Goal: Information Seeking & Learning: Learn about a topic

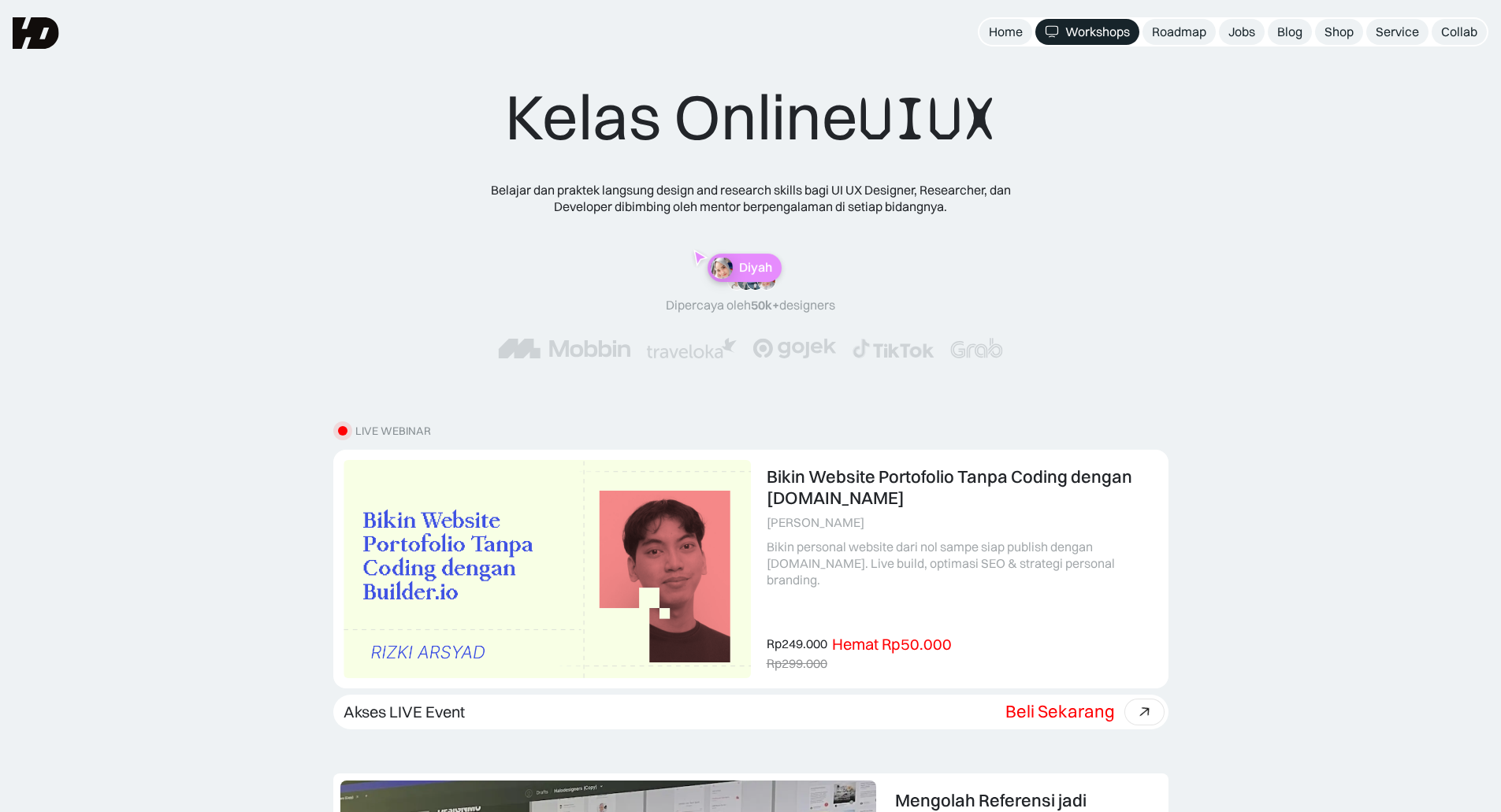
click at [21, 37] on img at bounding box center [36, 34] width 47 height 32
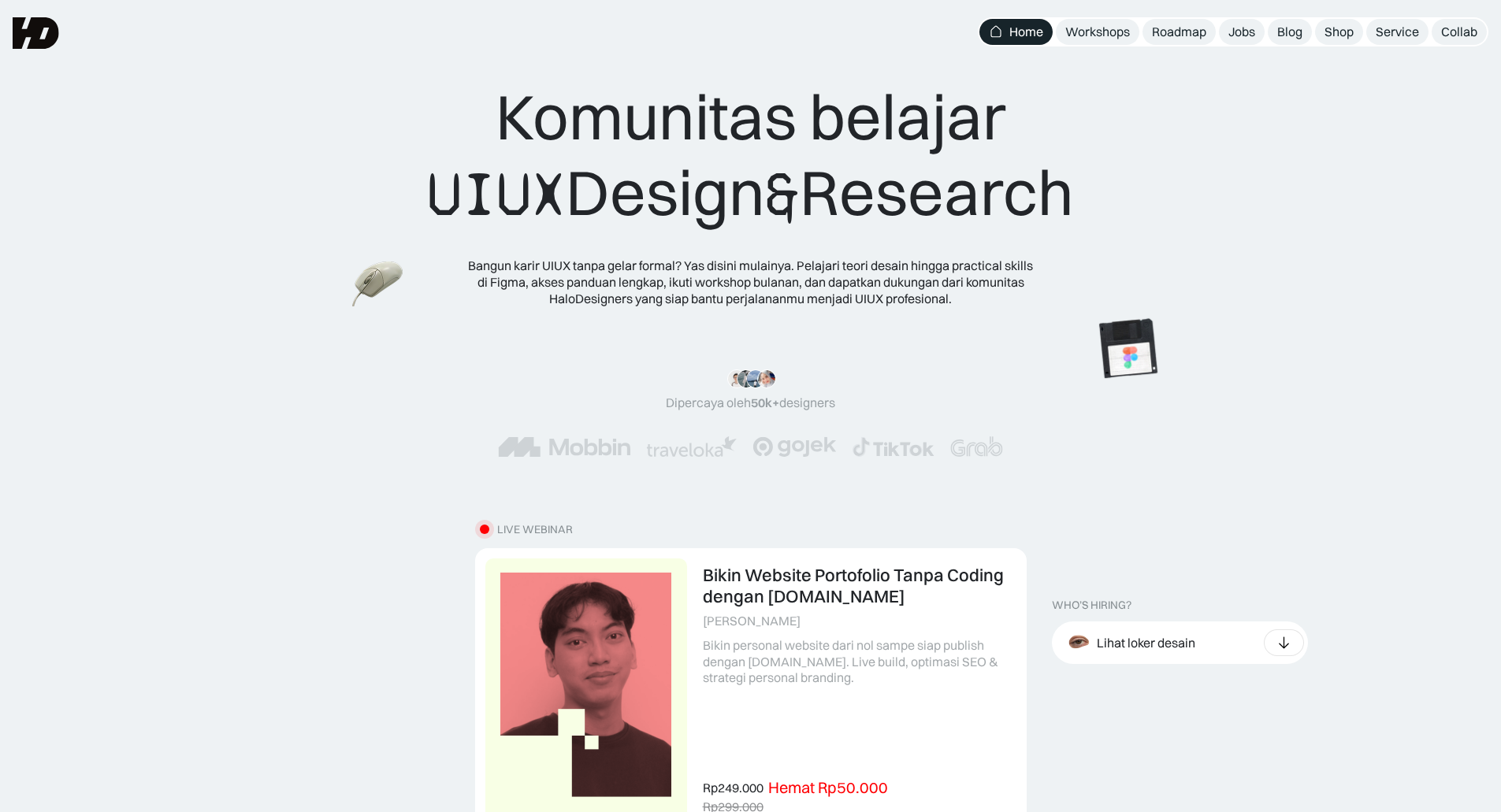
click at [25, 36] on img at bounding box center [36, 34] width 47 height 32
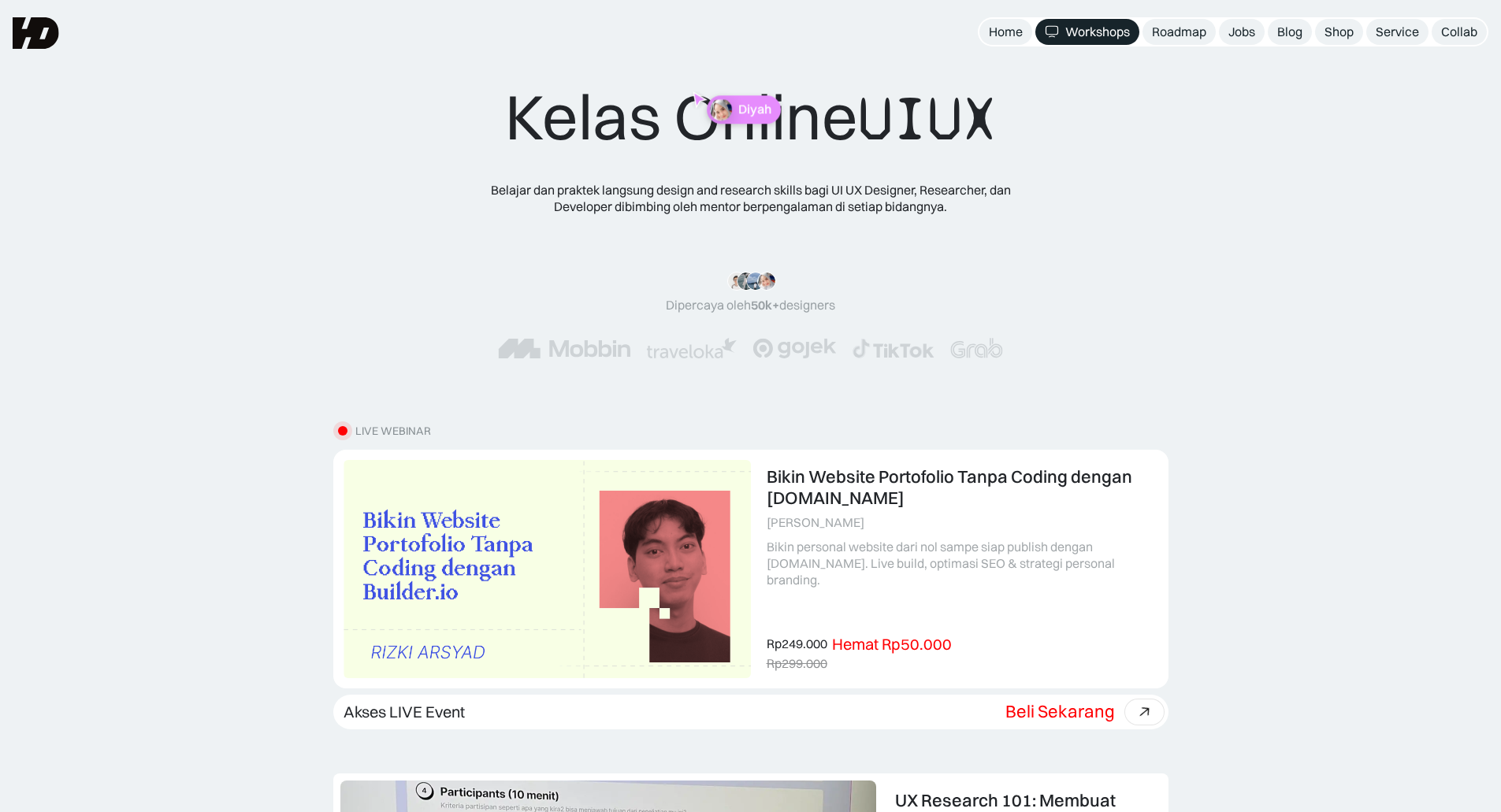
click at [730, 110] on img at bounding box center [721, 110] width 22 height 22
click at [989, 26] on div "Home" at bounding box center [1005, 32] width 34 height 17
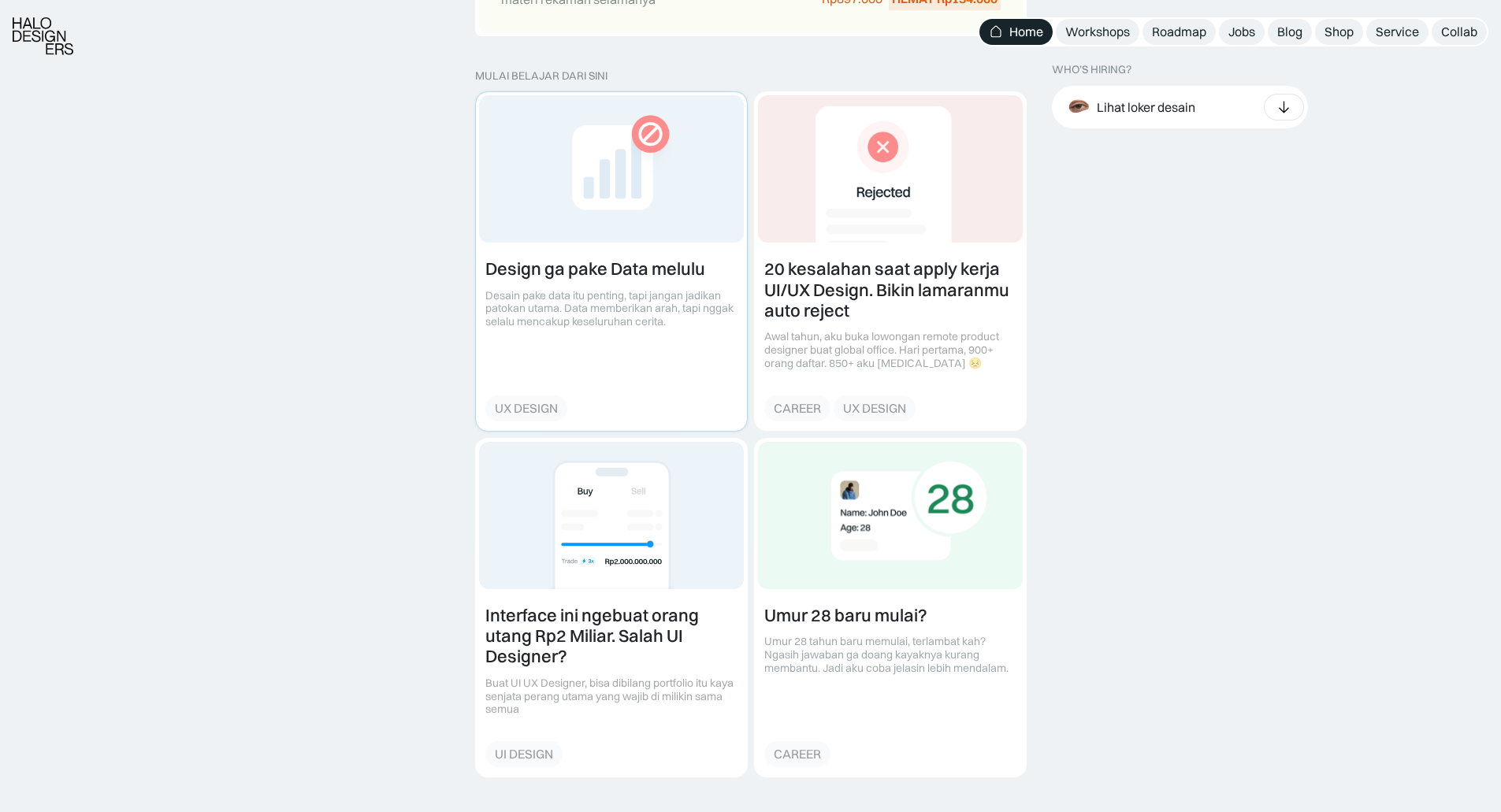
scroll to position [2520, 0]
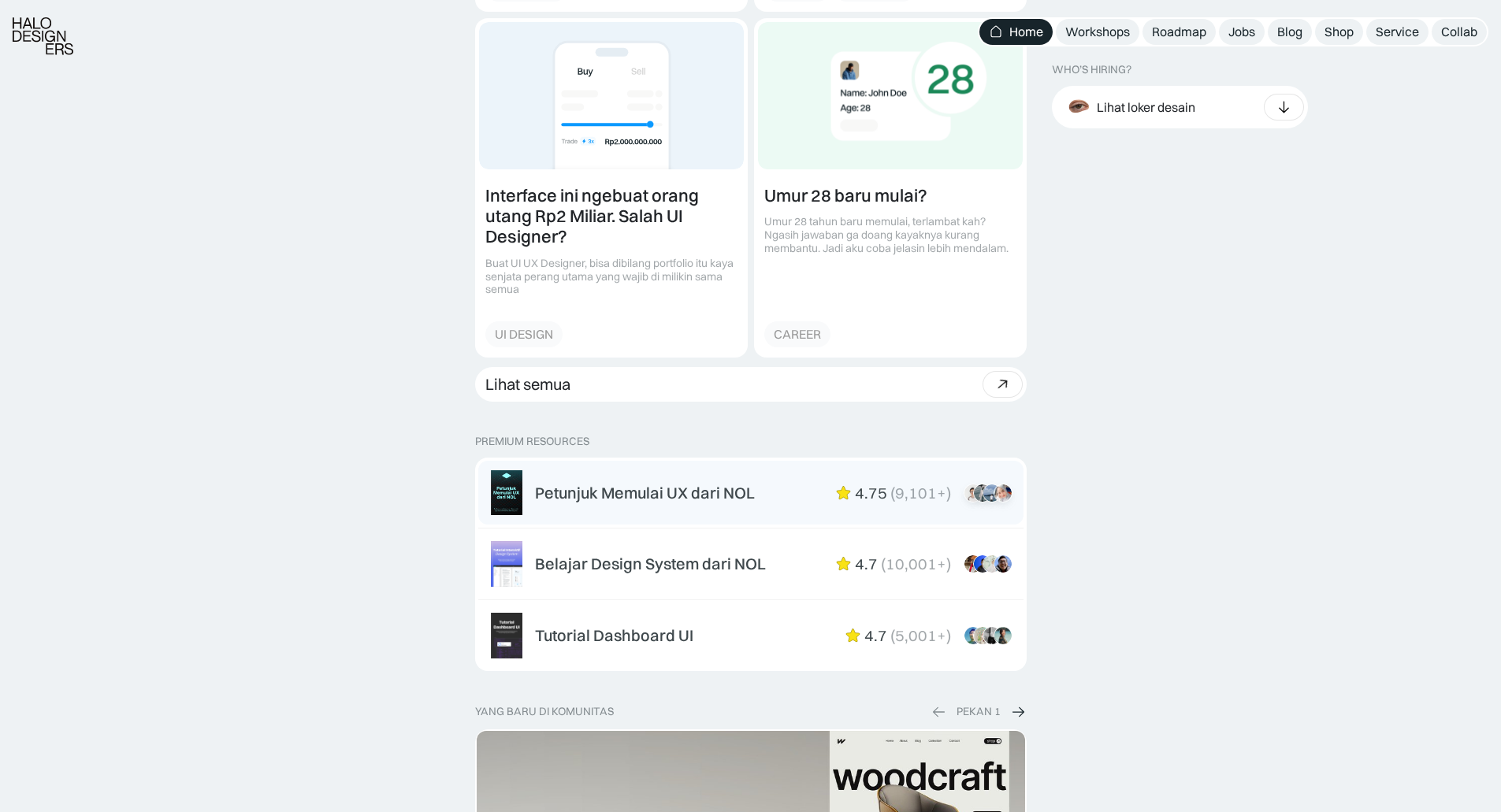
click at [656, 499] on div "Petunjuk Memulai UX dari NOL" at bounding box center [645, 493] width 220 height 19
